Goal: Information Seeking & Learning: Learn about a topic

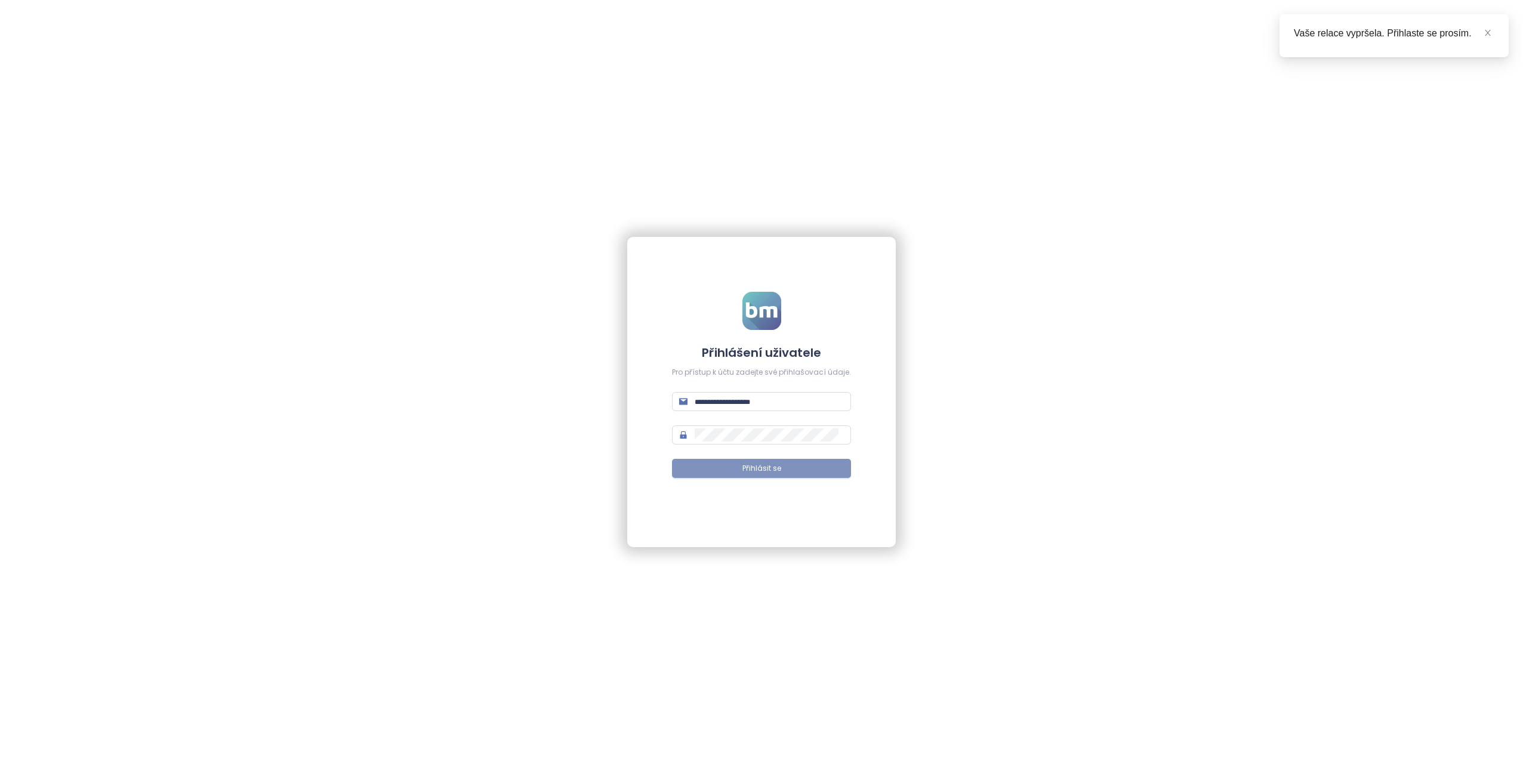
type input "**********"
click at [756, 471] on span "Přihlásit se" at bounding box center [762, 469] width 39 height 12
type input "**********"
click at [747, 462] on button "Přihlásit se" at bounding box center [762, 469] width 179 height 19
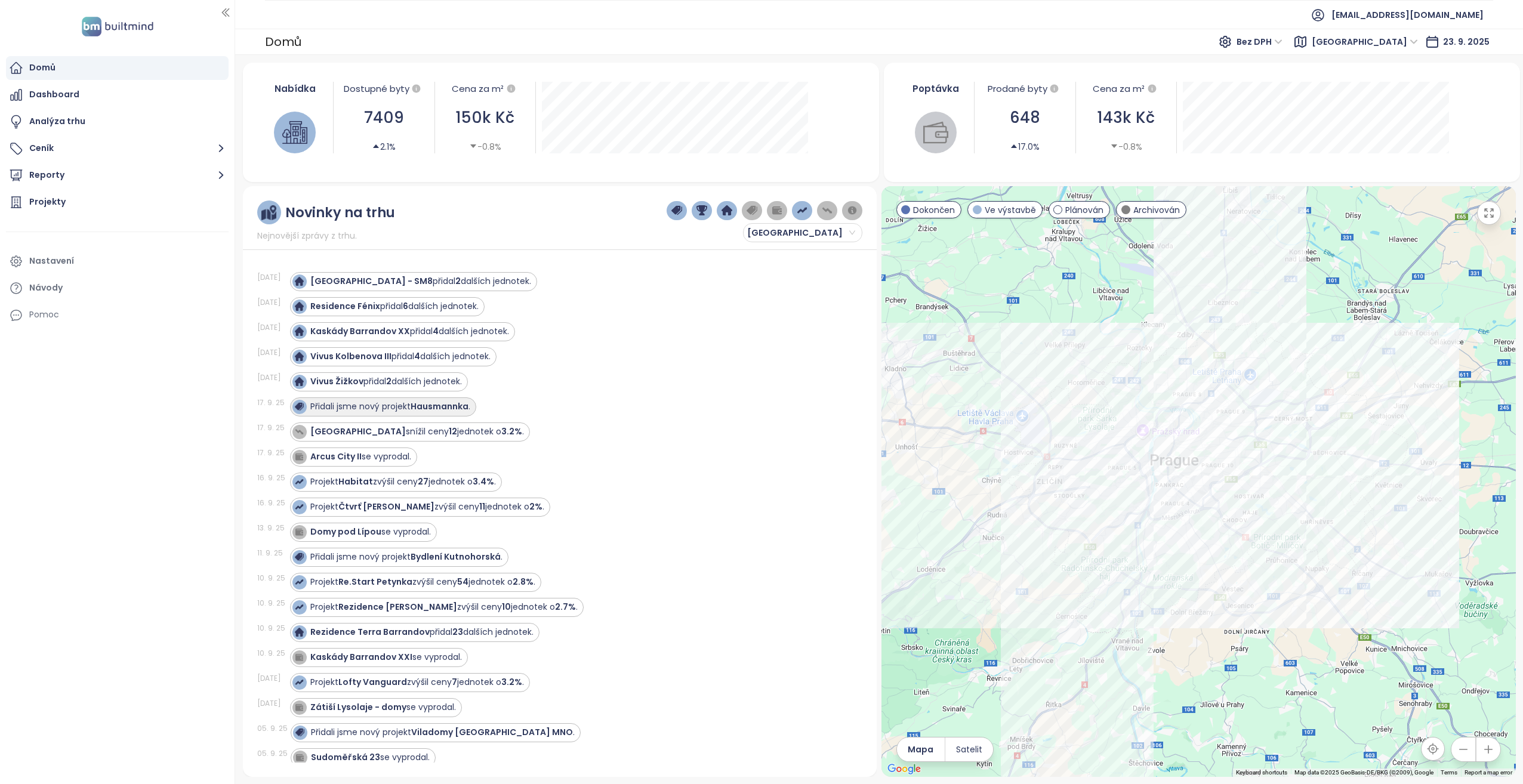
click at [460, 403] on strong "Hausmannka" at bounding box center [439, 406] width 58 height 12
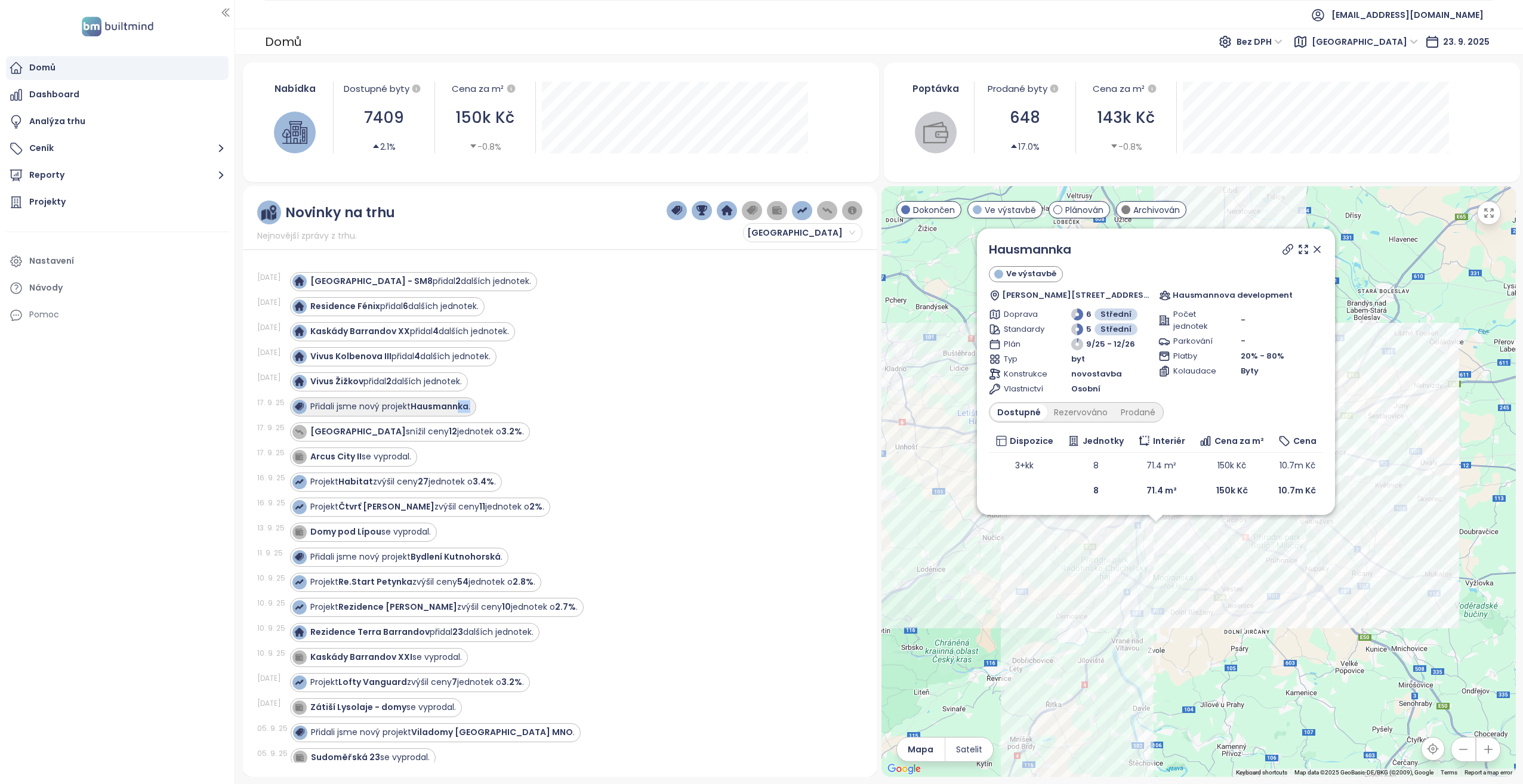
drag, startPoint x: 460, startPoint y: 403, endPoint x: 474, endPoint y: 403, distance: 14.0
click at [474, 403] on div "Přidali jsme nový projekt Hausmannka ." at bounding box center [383, 407] width 186 height 19
click at [604, 367] on div "[DATE] Vivus Kolbenova III přidal 4 dalších jednotek." at bounding box center [553, 356] width 591 height 25
click at [1323, 250] on icon at bounding box center [1317, 249] width 12 height 12
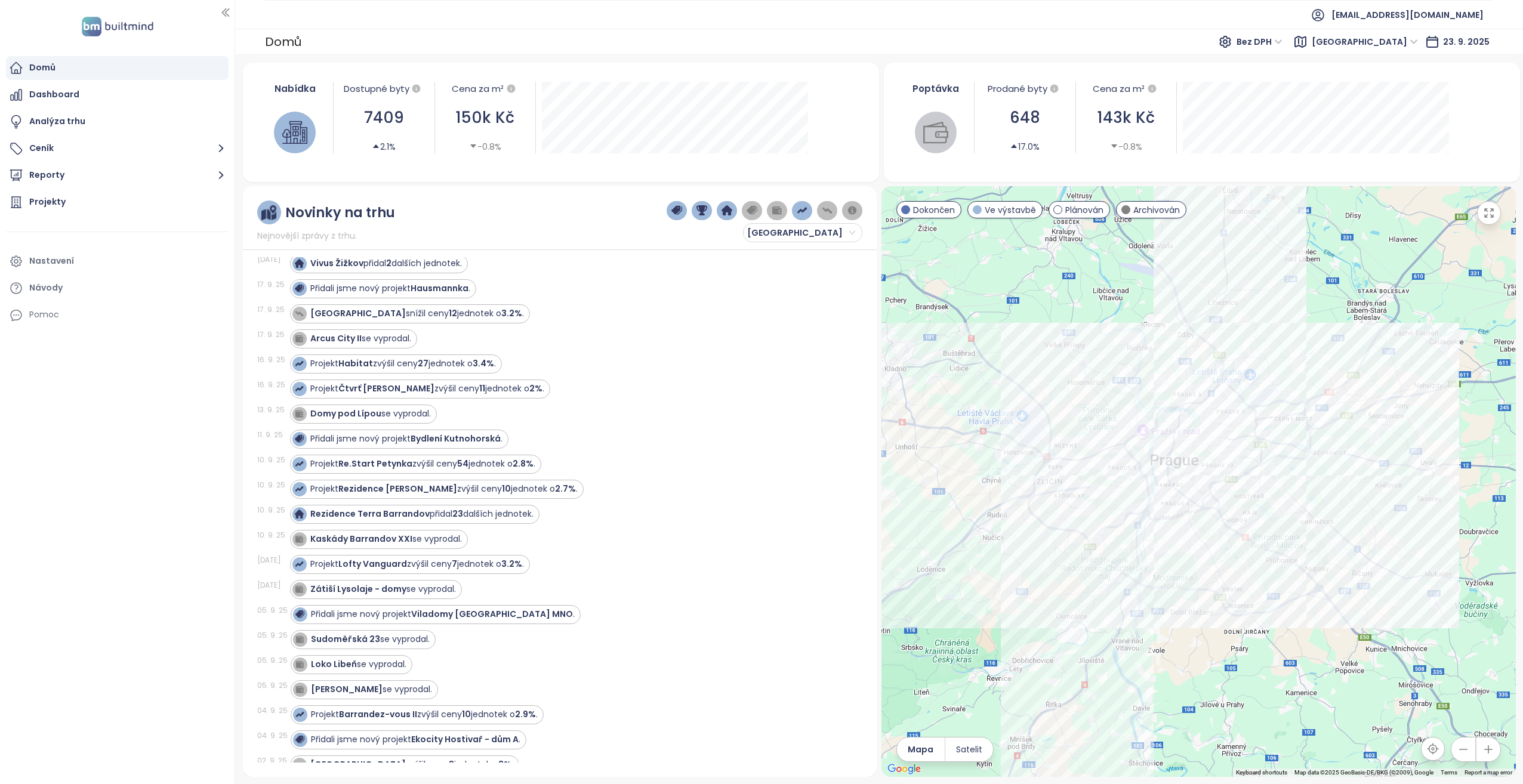
scroll to position [119, 0]
click at [403, 460] on strong "Re.Start Petynka" at bounding box center [375, 462] width 74 height 12
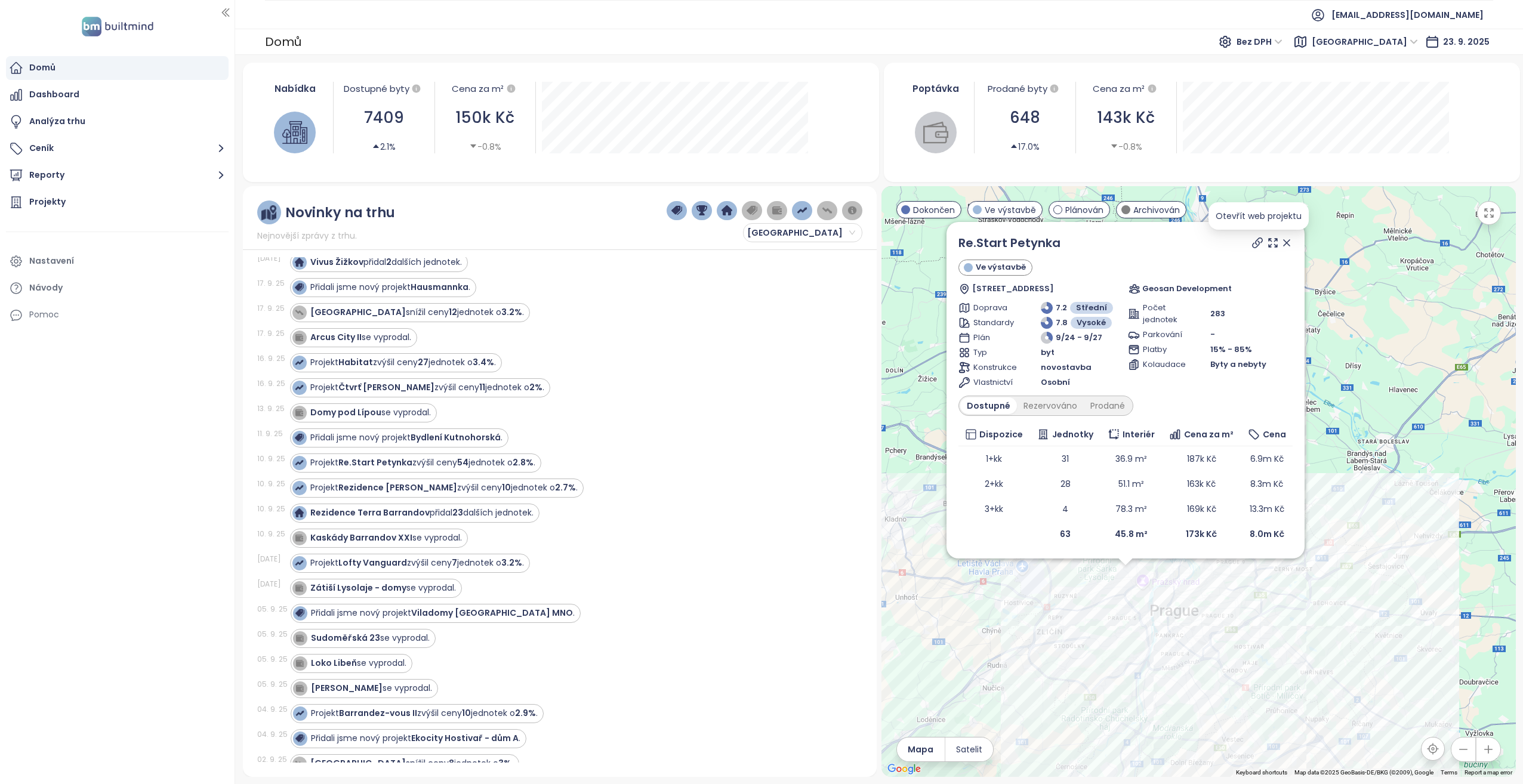
click at [1257, 244] on icon at bounding box center [1257, 243] width 10 height 10
click at [368, 465] on strong "Re.Start Petynka" at bounding box center [375, 462] width 74 height 12
click at [1255, 243] on icon at bounding box center [1257, 242] width 12 height 12
click at [111, 147] on button "Ceník" at bounding box center [117, 148] width 222 height 24
